Goal: Task Accomplishment & Management: Complete application form

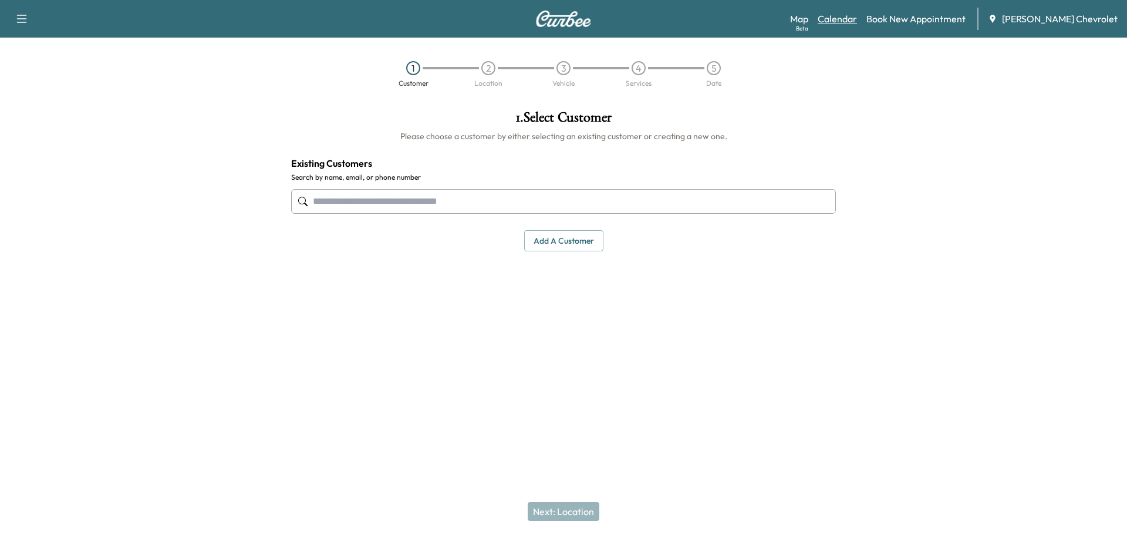
click at [856, 18] on link "Calendar" at bounding box center [837, 19] width 39 height 14
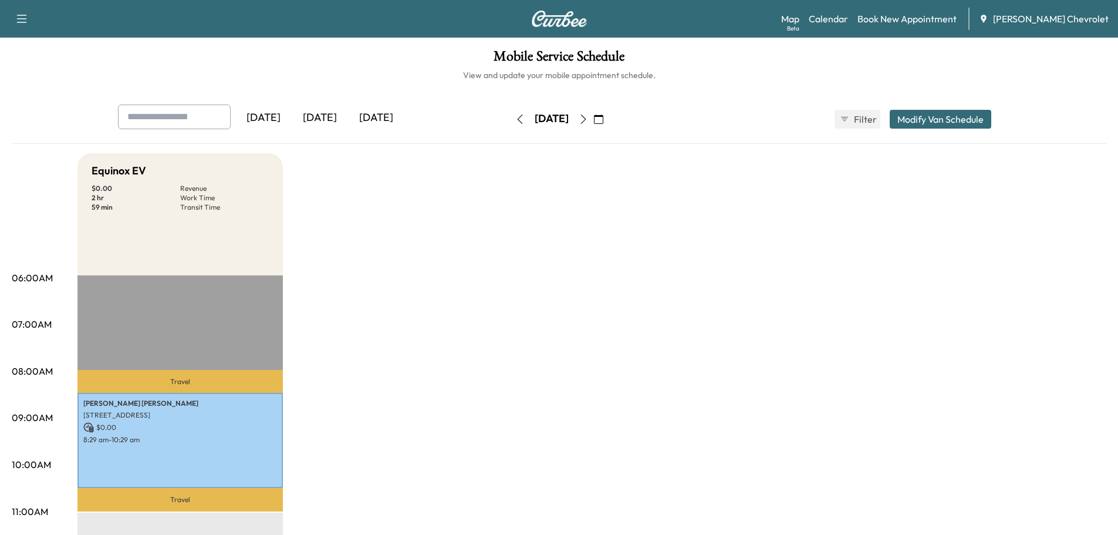
click at [339, 117] on div "[DATE]" at bounding box center [320, 117] width 56 height 27
click at [271, 120] on div "[DATE]" at bounding box center [263, 117] width 56 height 27
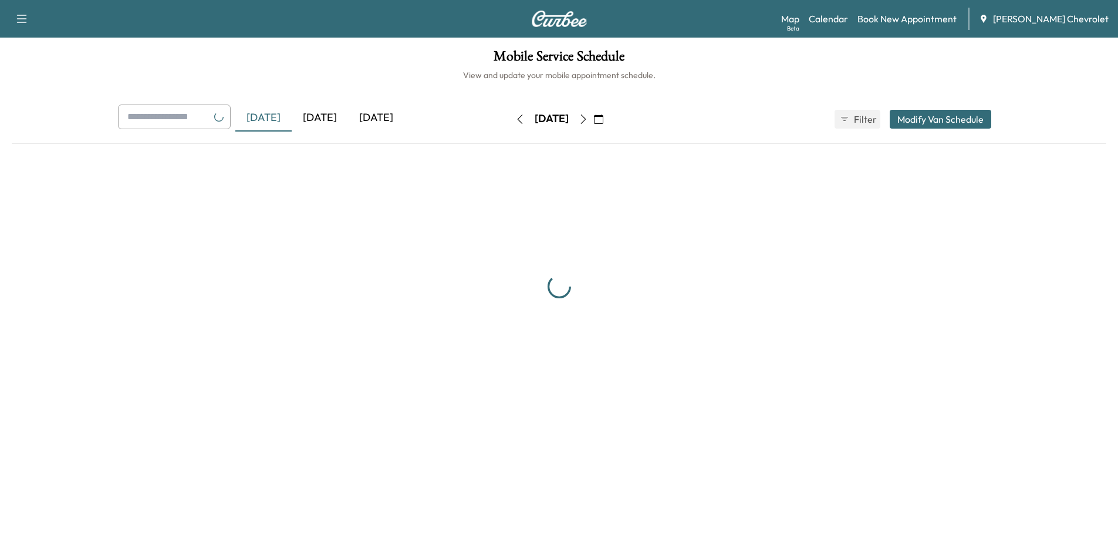
click at [377, 121] on div "[DATE]" at bounding box center [376, 117] width 56 height 27
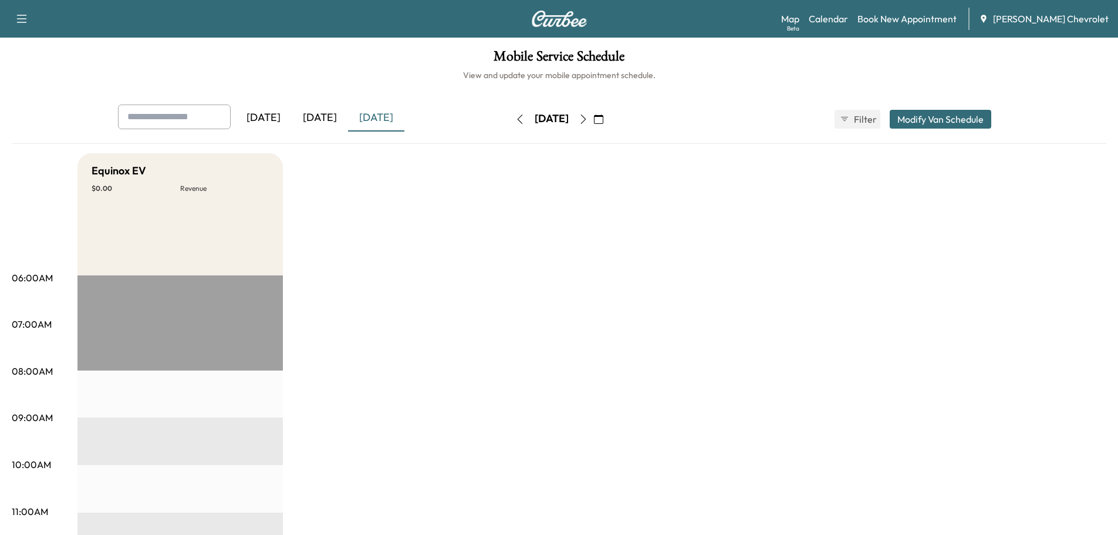
click at [588, 120] on icon "button" at bounding box center [583, 118] width 9 height 9
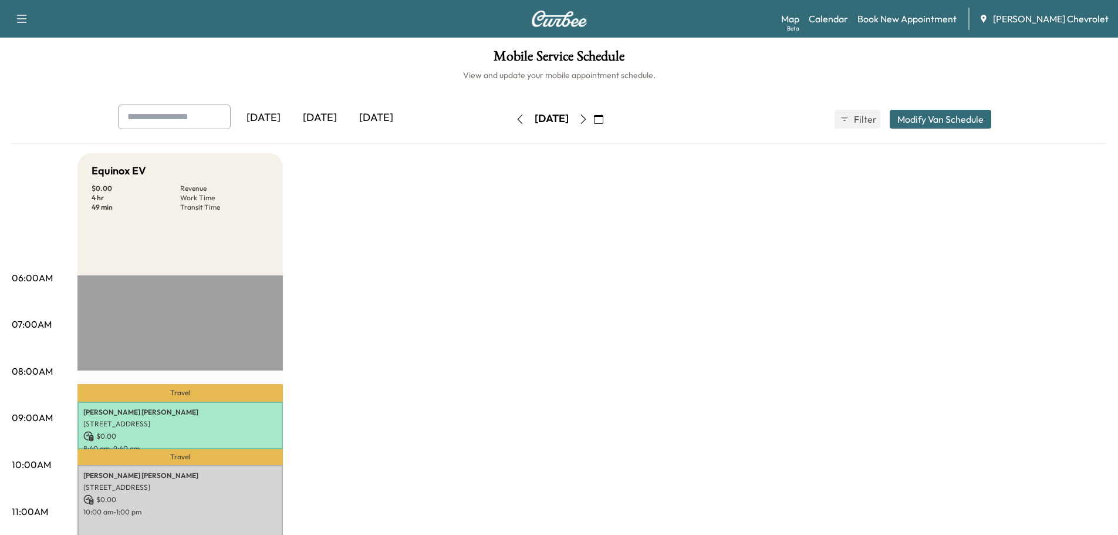
click at [588, 118] on icon "button" at bounding box center [583, 118] width 9 height 9
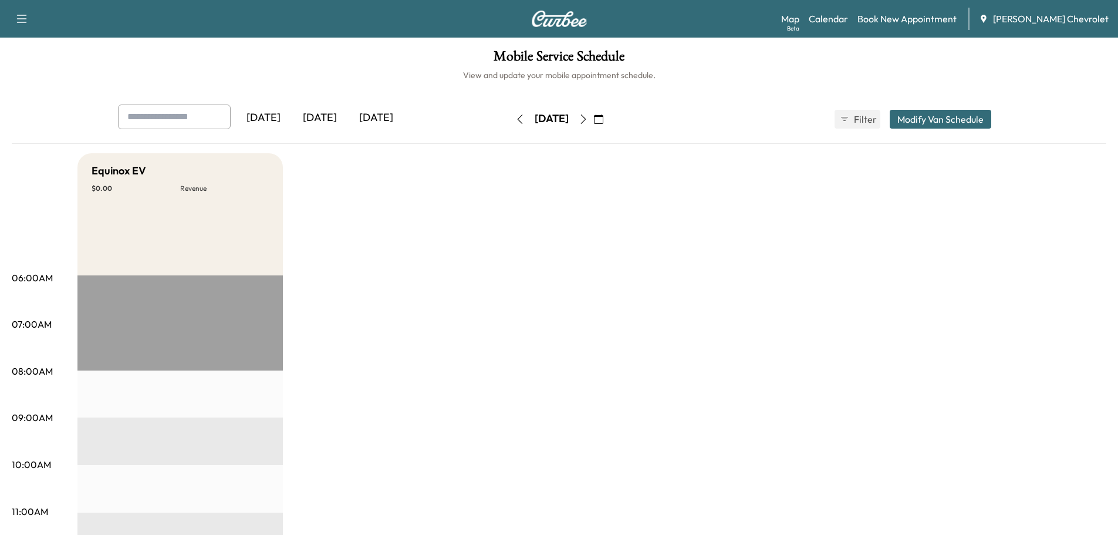
click at [535, 123] on div "[DATE]" at bounding box center [552, 119] width 34 height 15
click at [510, 124] on button "button" at bounding box center [520, 119] width 20 height 19
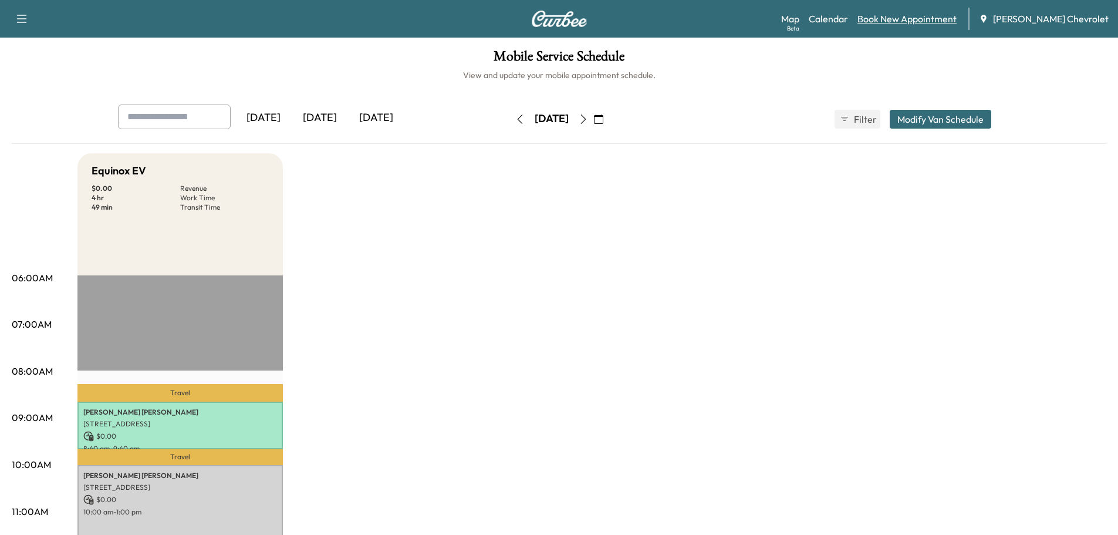
click at [896, 18] on link "Book New Appointment" at bounding box center [906, 19] width 99 height 14
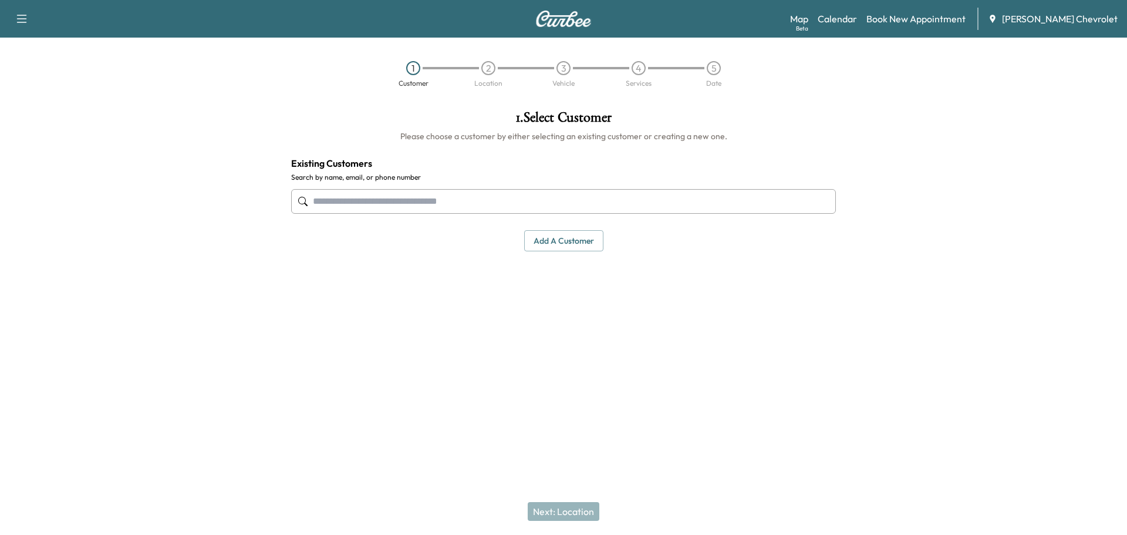
click at [366, 197] on input "text" at bounding box center [563, 201] width 545 height 25
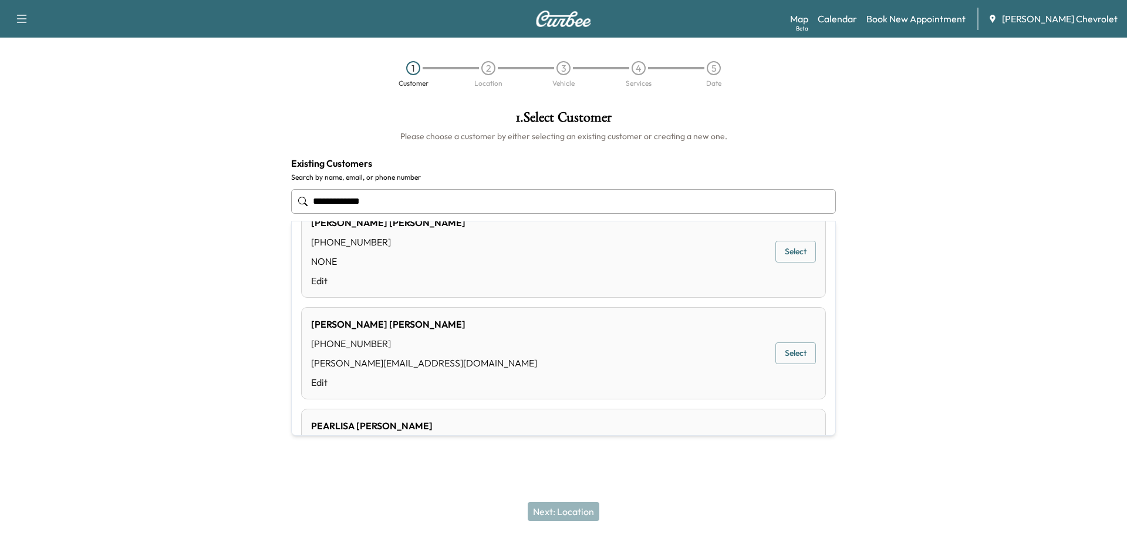
scroll to position [778, 0]
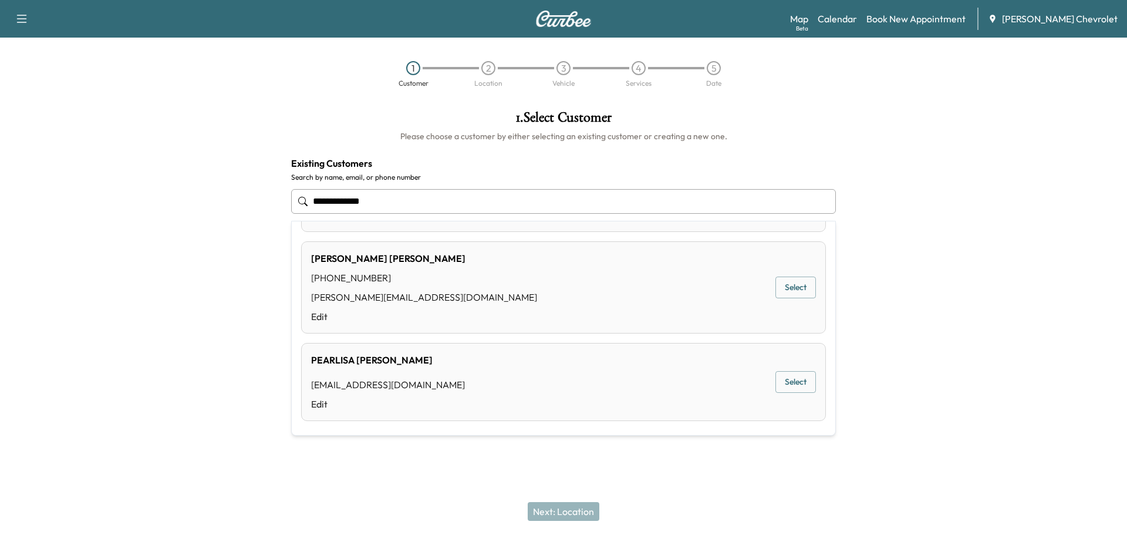
type input "**********"
click at [272, 491] on div "Next: Location" at bounding box center [563, 511] width 1127 height 47
